Goal: Use online tool/utility: Utilize a website feature to perform a specific function

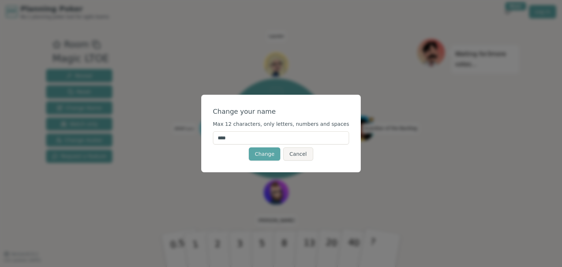
drag, startPoint x: 249, startPoint y: 137, endPoint x: 192, endPoint y: 131, distance: 57.0
click at [192, 131] on div "Change your name Max 12 characters, only letters, numbers and spaces **** Chang…" at bounding box center [281, 133] width 562 height 267
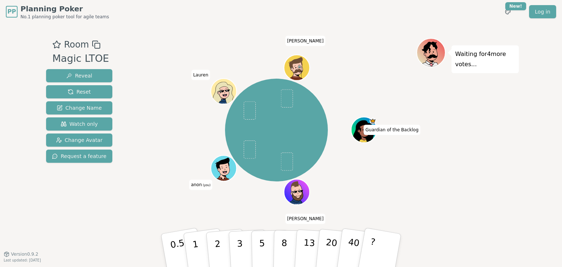
click at [201, 186] on span "anon (you)" at bounding box center [200, 185] width 23 height 10
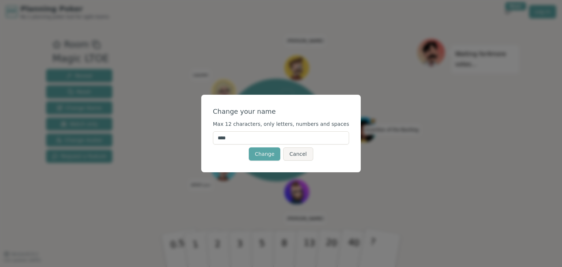
click at [254, 138] on input "****" at bounding box center [281, 137] width 137 height 13
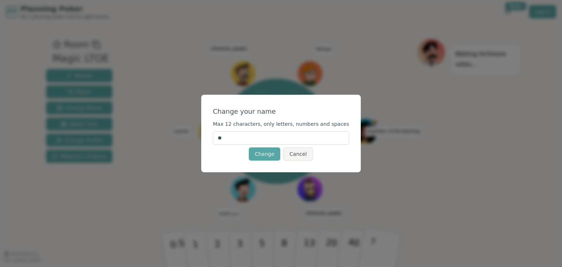
type input "*"
type input "*****"
click button "Change" at bounding box center [264, 153] width 31 height 13
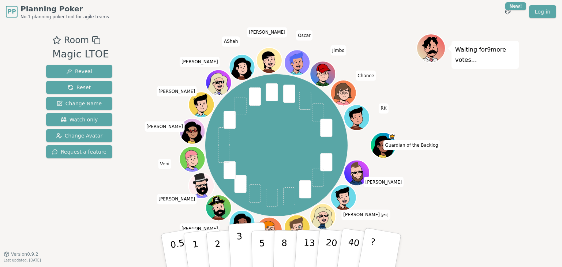
click at [239, 243] on p "3" at bounding box center [240, 251] width 8 height 40
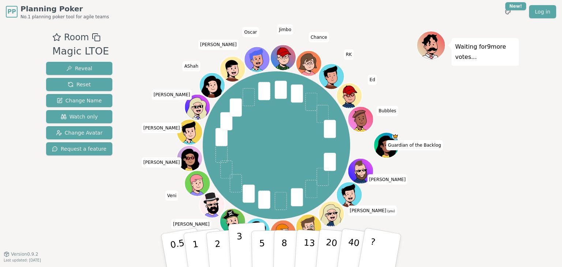
click at [238, 241] on p "3" at bounding box center [240, 251] width 8 height 40
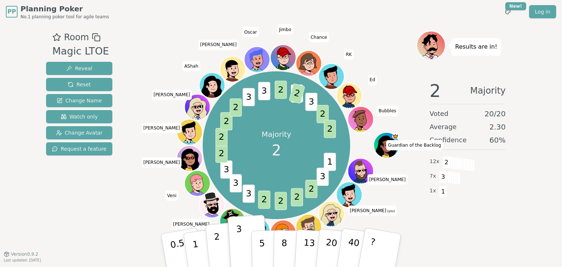
click at [217, 247] on p "2" at bounding box center [219, 252] width 10 height 40
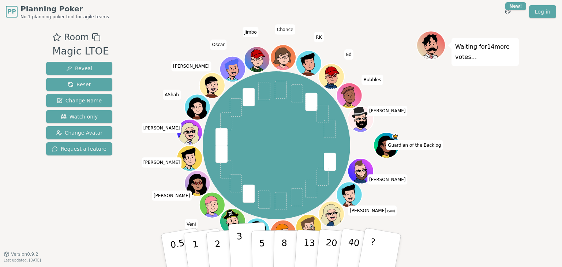
click at [236, 244] on button "3" at bounding box center [248, 250] width 40 height 57
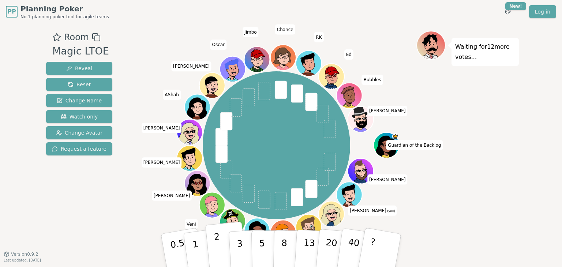
click at [218, 246] on p "2" at bounding box center [219, 252] width 10 height 40
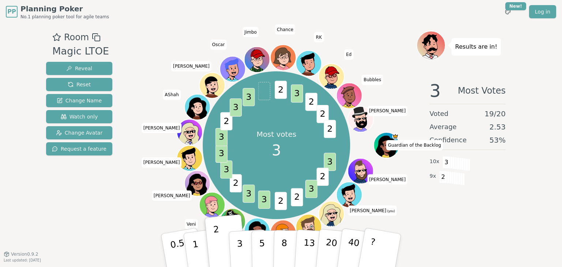
drag, startPoint x: 243, startPoint y: 249, endPoint x: 239, endPoint y: 151, distance: 97.8
click at [239, 151] on div "Room Magic LTOE Reveal Reset Change Name Watch only Change Avatar Request a fea…" at bounding box center [281, 139] width 476 height 216
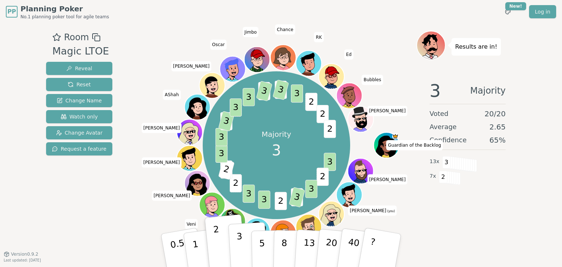
click at [240, 244] on p "3" at bounding box center [240, 251] width 8 height 40
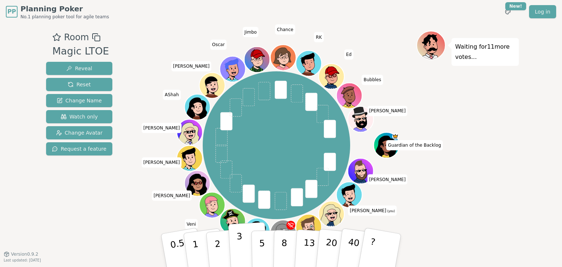
click at [237, 245] on p "3" at bounding box center [240, 251] width 8 height 40
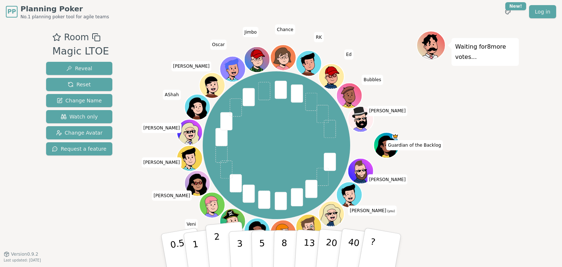
click at [218, 240] on p "2" at bounding box center [219, 252] width 10 height 40
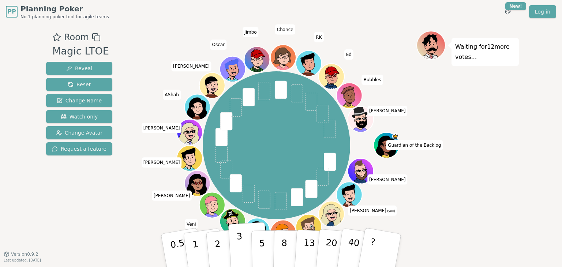
click at [241, 248] on p "3" at bounding box center [240, 251] width 8 height 40
